Goal: Task Accomplishment & Management: Use online tool/utility

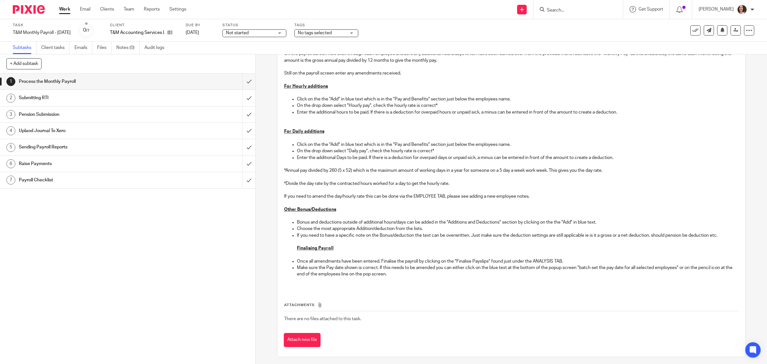
scroll to position [164, 0]
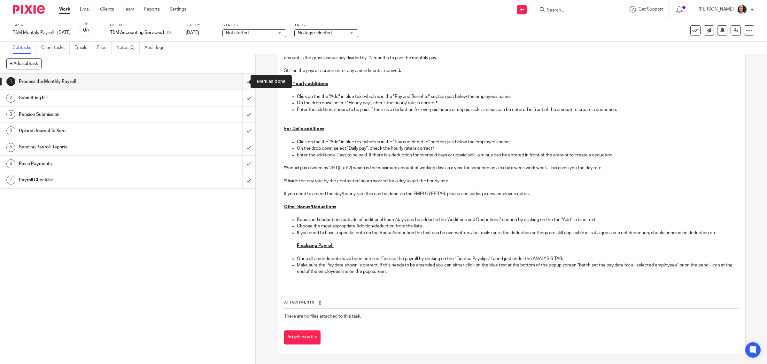
click at [242, 81] on input "submit" at bounding box center [127, 82] width 255 height 16
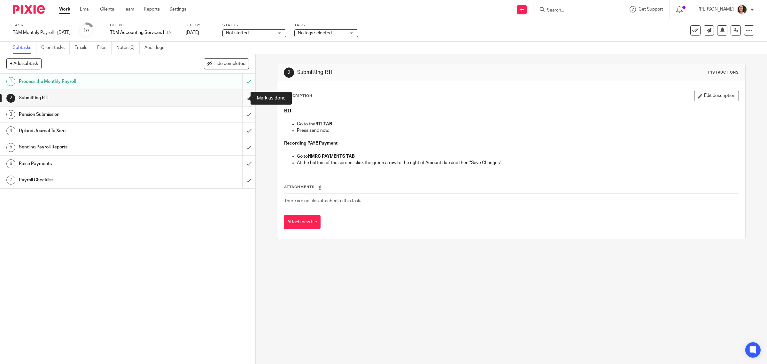
click at [243, 95] on input "submit" at bounding box center [127, 98] width 255 height 16
